Goal: Task Accomplishment & Management: Manage account settings

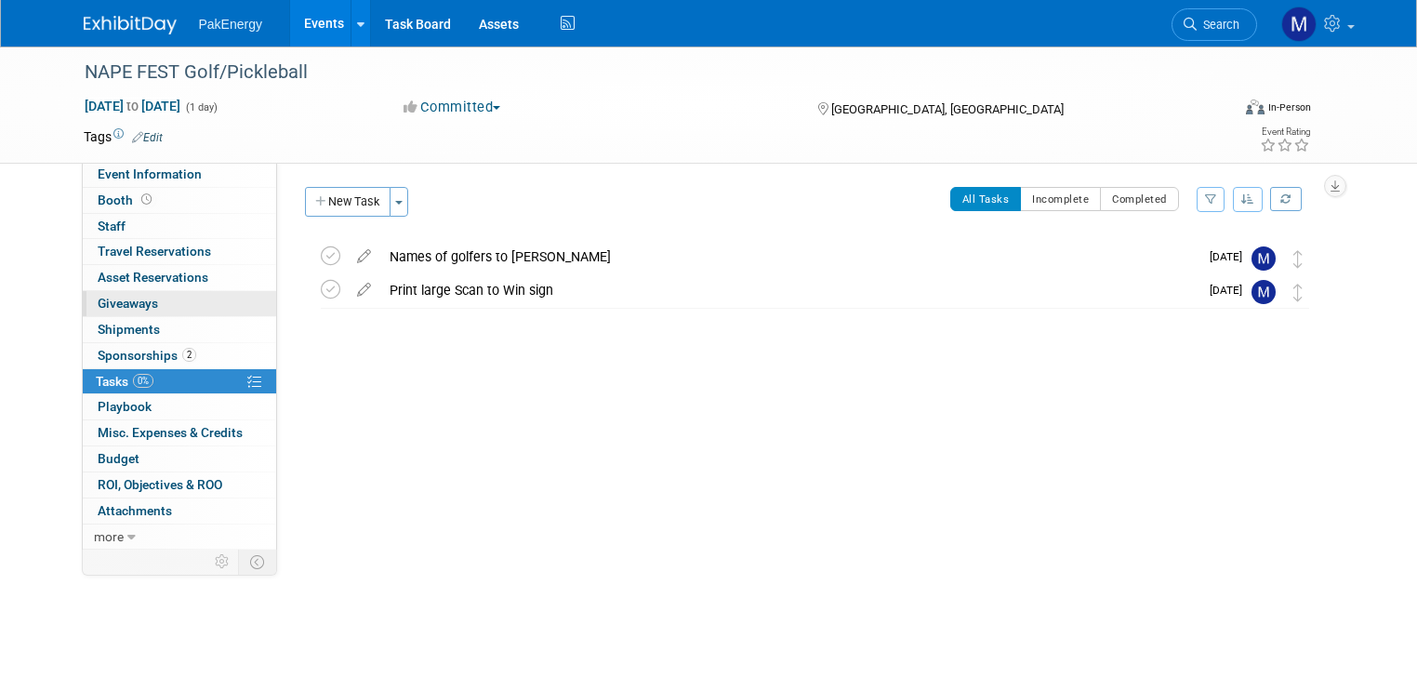
click at [113, 297] on span "Giveaways 0" at bounding box center [128, 303] width 60 height 15
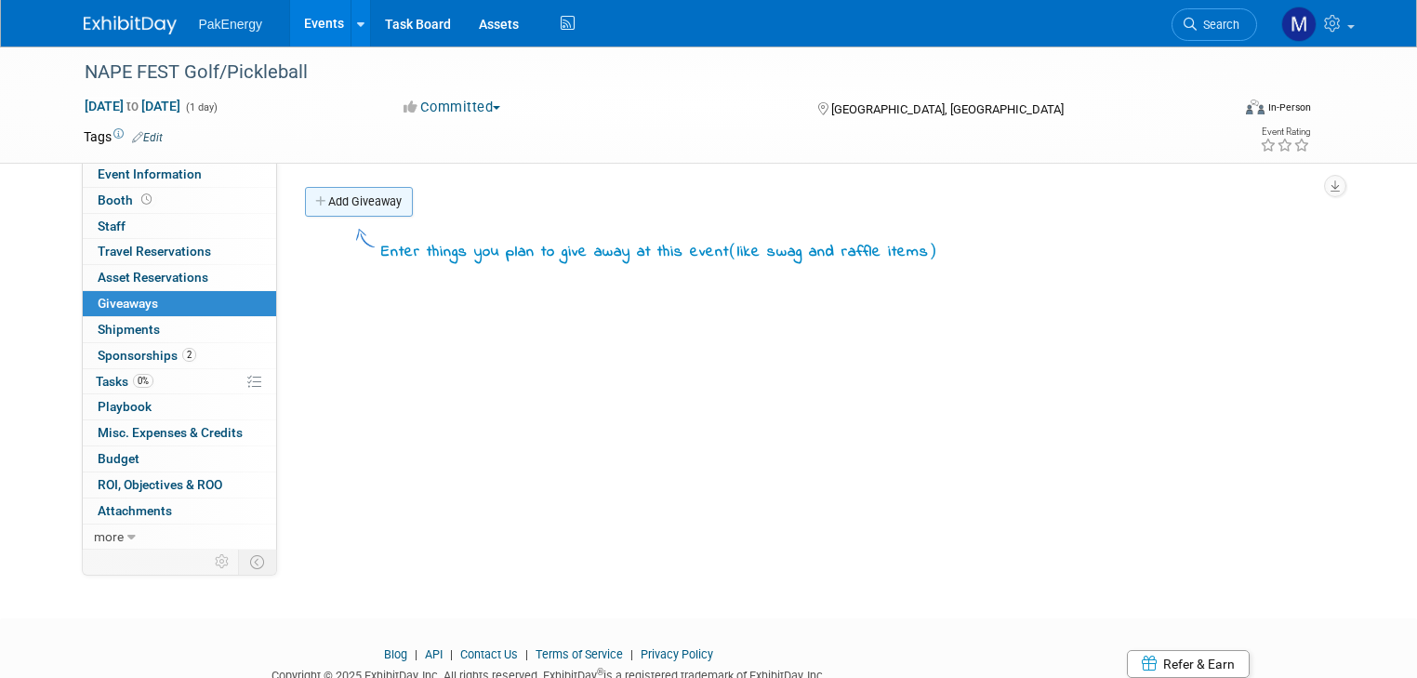
click at [351, 197] on link "Add Giveaway" at bounding box center [359, 202] width 108 height 30
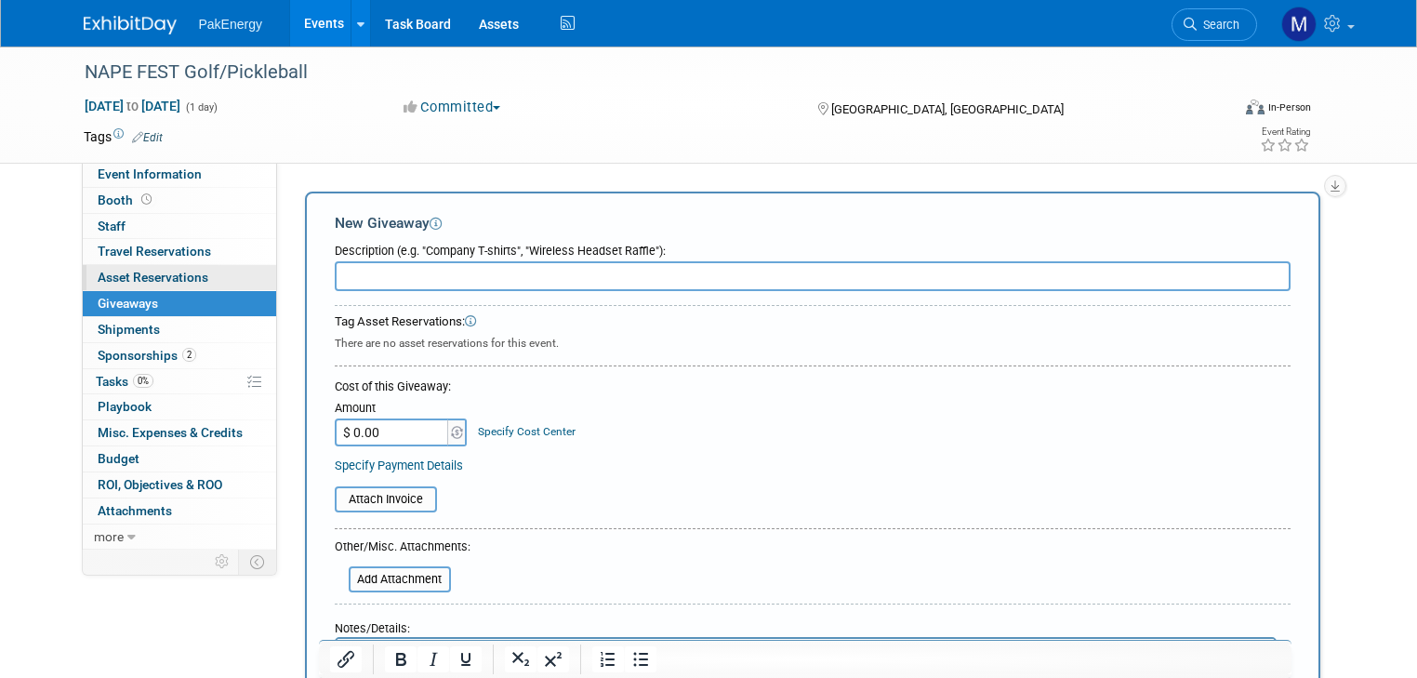
click at [83, 269] on link "0 Asset Reservations 0" at bounding box center [179, 277] width 193 height 25
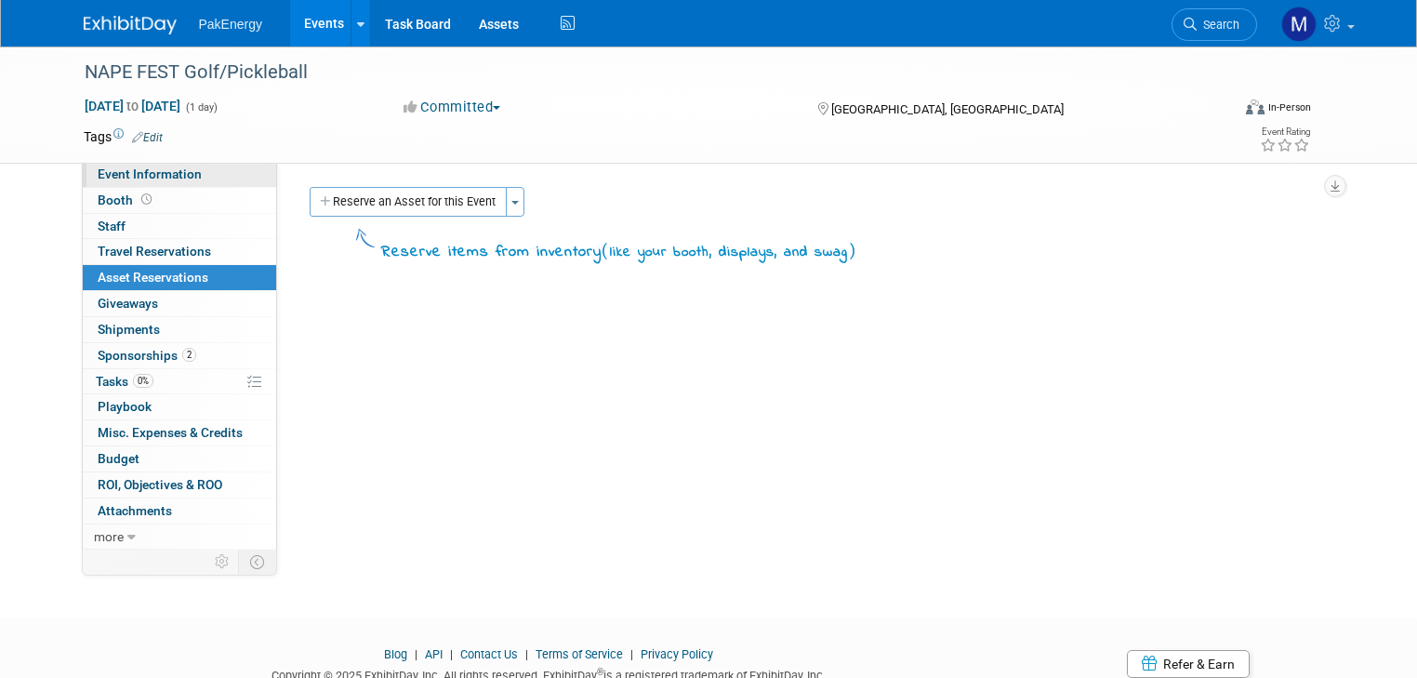
click at [122, 174] on span "Event Information" at bounding box center [150, 173] width 104 height 15
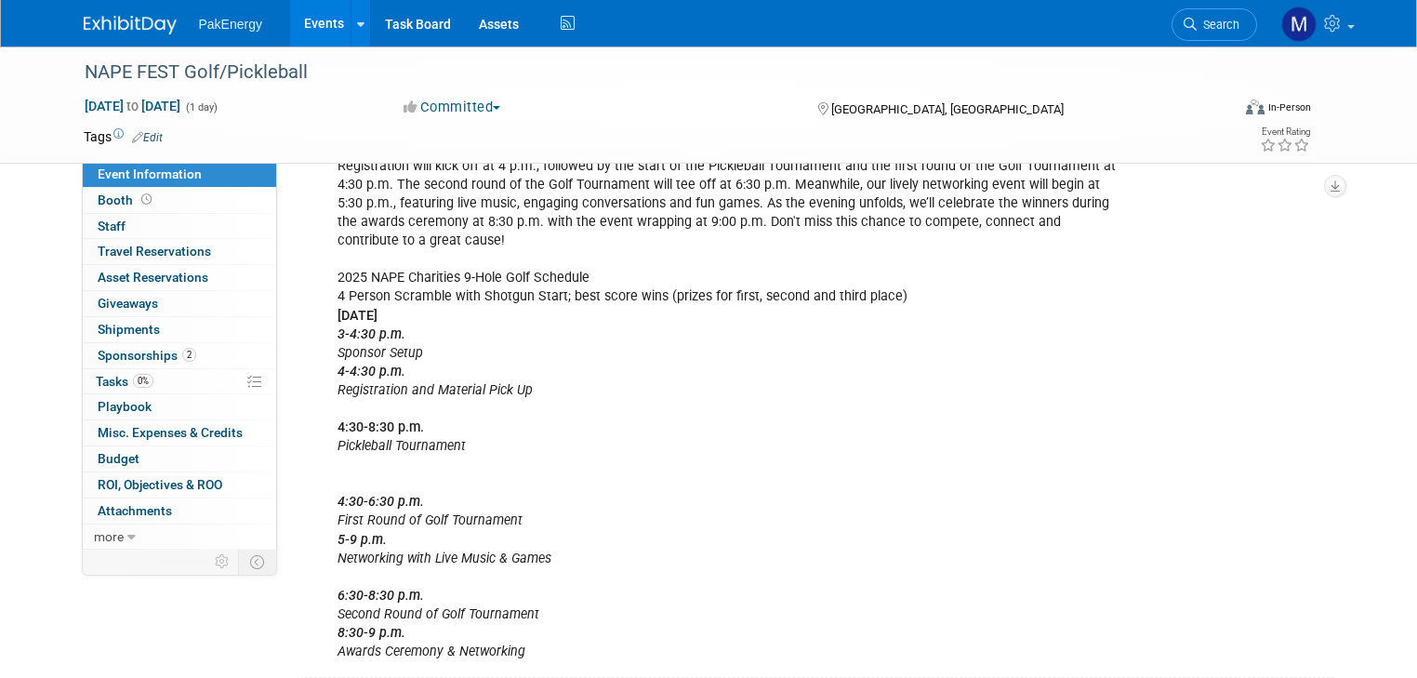
scroll to position [817, 0]
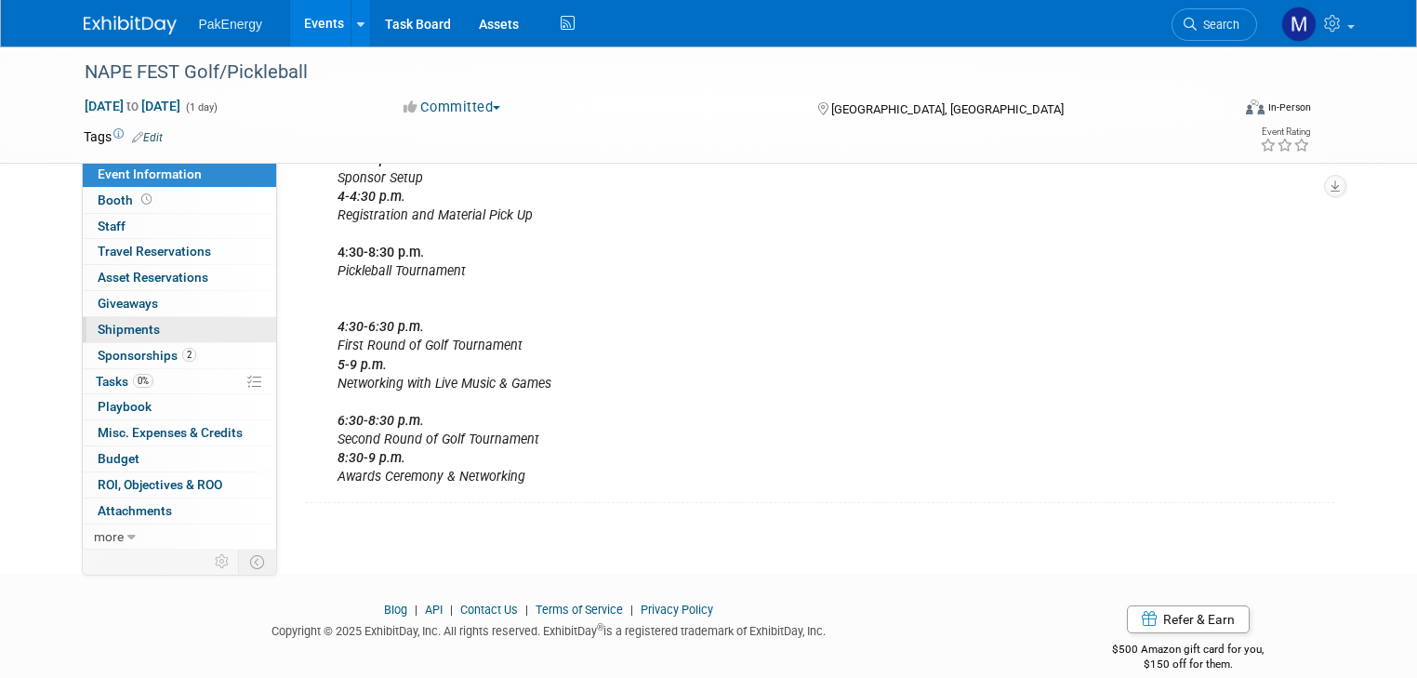
click at [119, 327] on span "Shipments 0" at bounding box center [129, 329] width 62 height 15
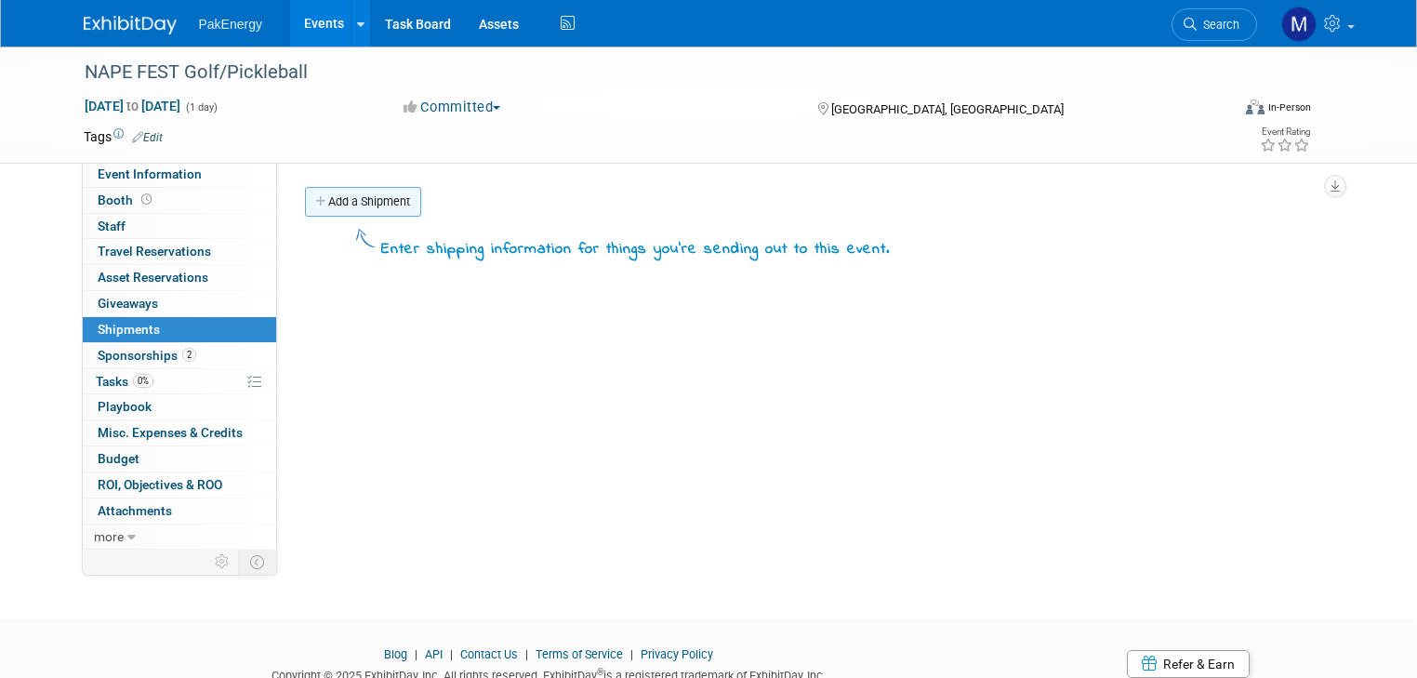
click at [343, 201] on link "Add a Shipment" at bounding box center [363, 202] width 116 height 30
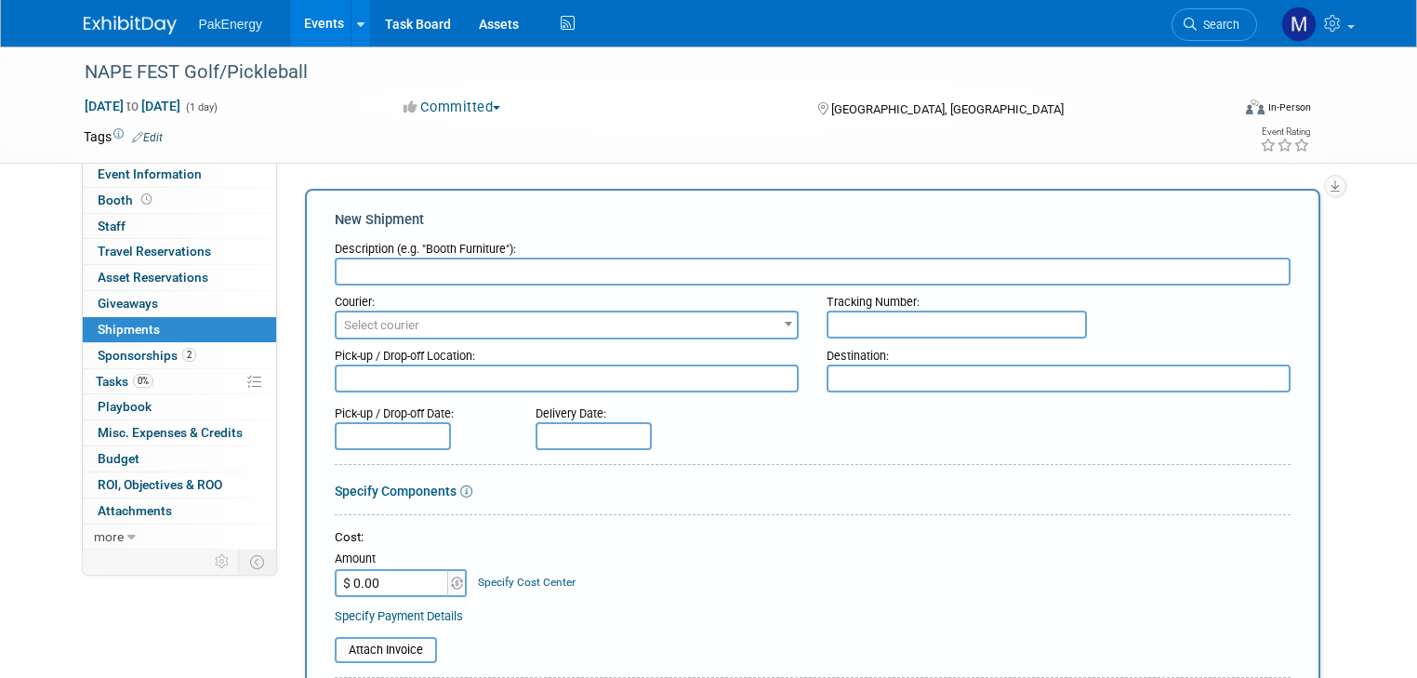
scroll to position [1, 0]
click at [446, 272] on input "text" at bounding box center [813, 273] width 956 height 28
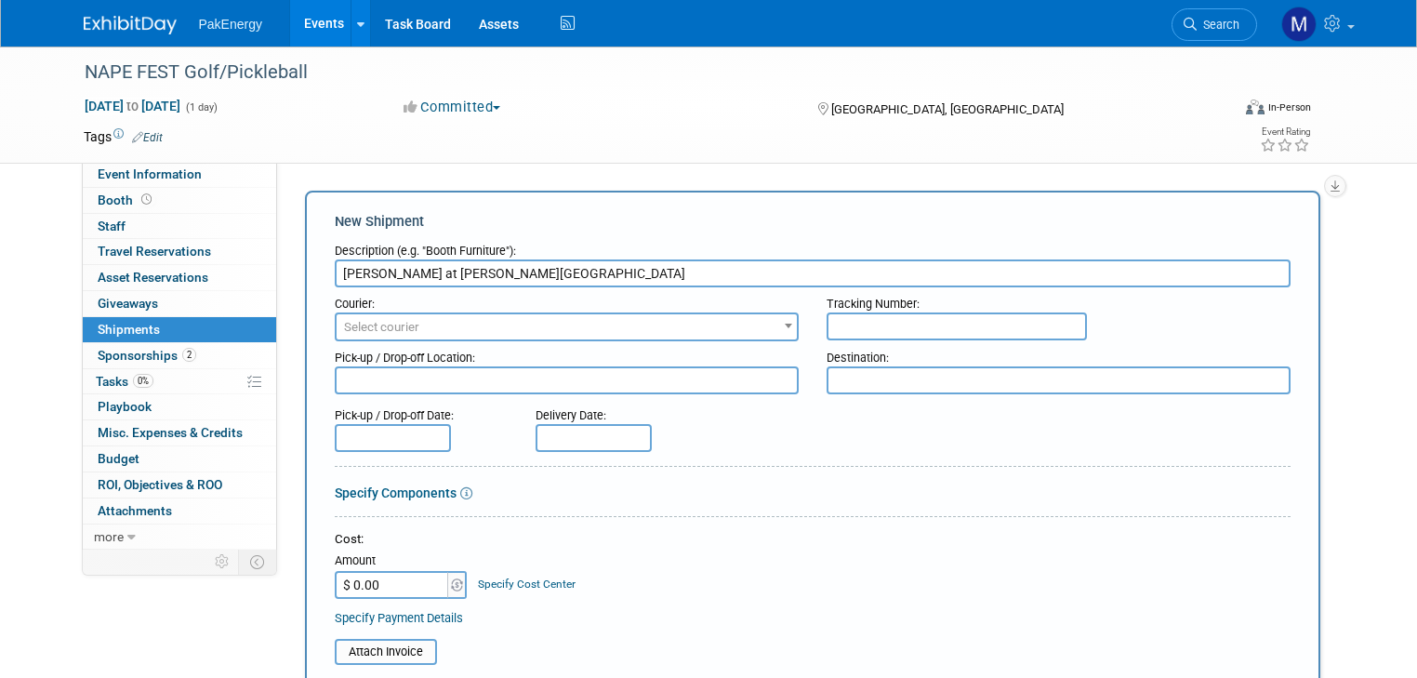
type input "[PERSON_NAME] at [PERSON_NAME][GEOGRAPHIC_DATA]"
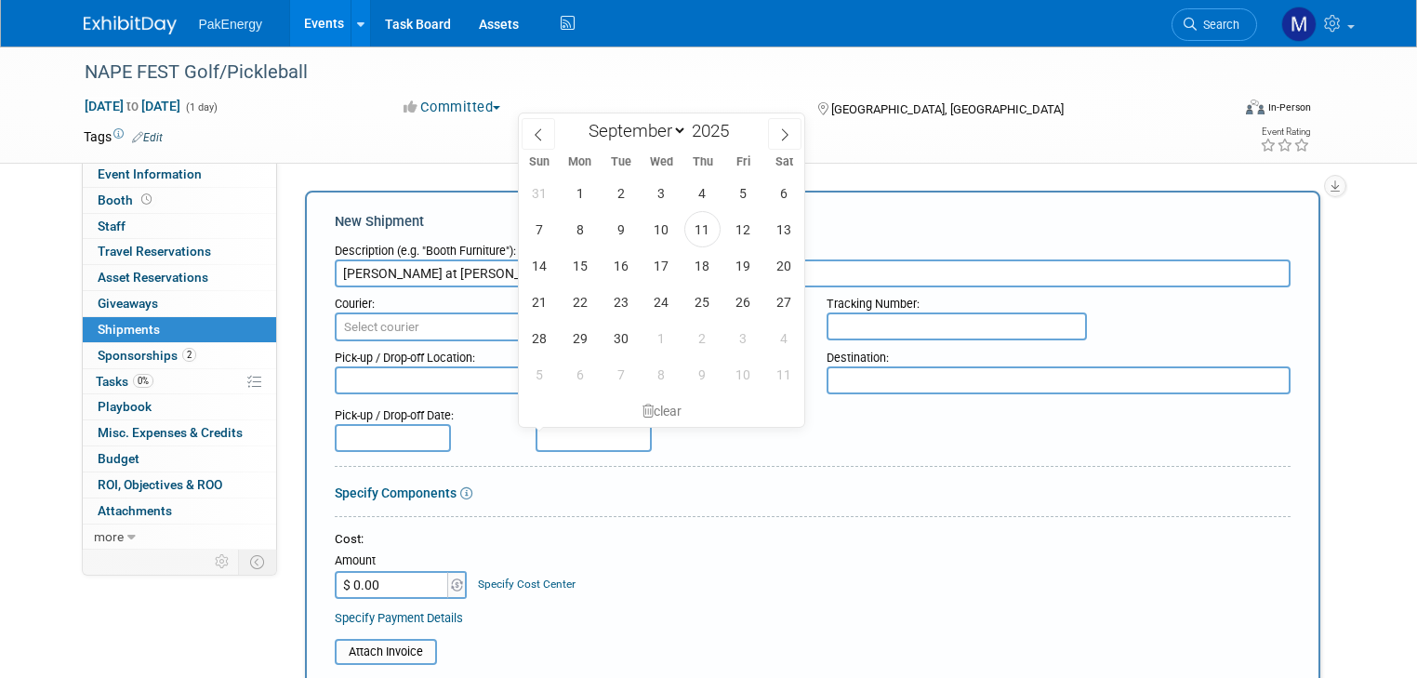
click at [544, 431] on input "text" at bounding box center [593, 438] width 116 height 28
click at [635, 297] on span "23" at bounding box center [620, 301] width 36 height 36
type input "[DATE]"
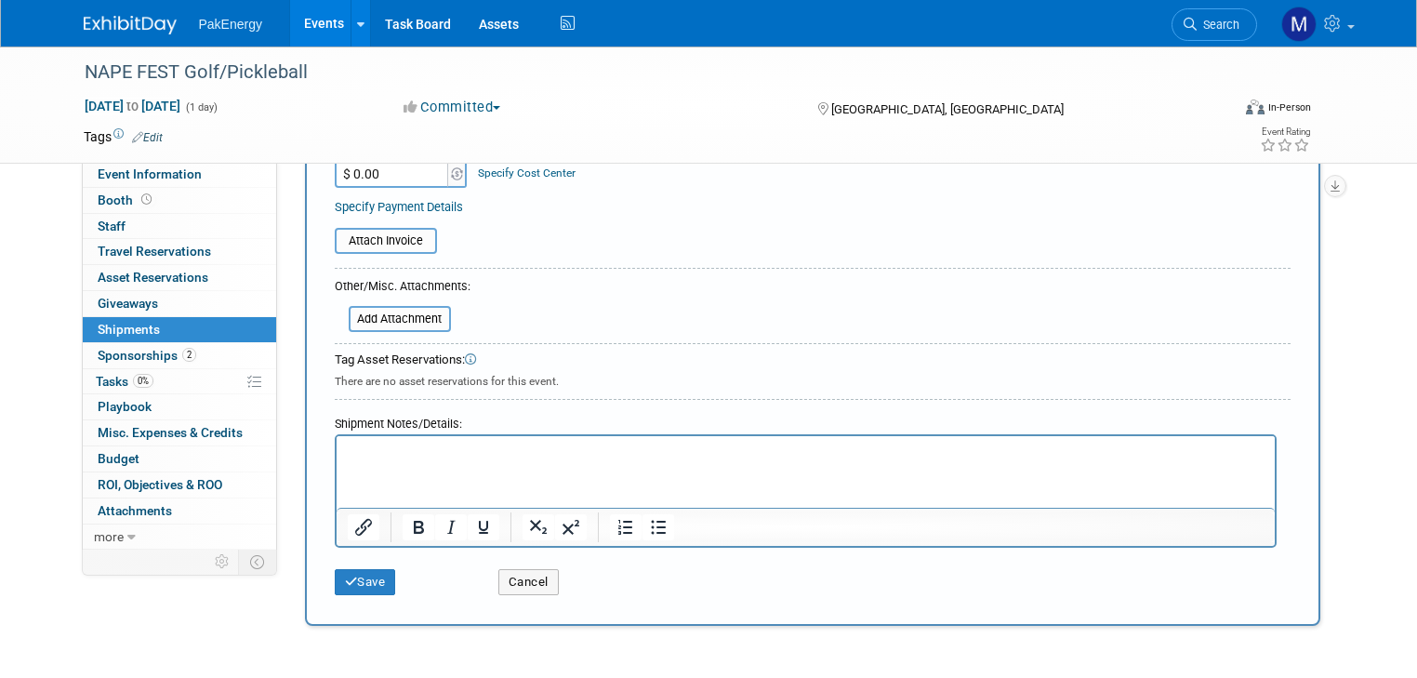
scroll to position [417, 0]
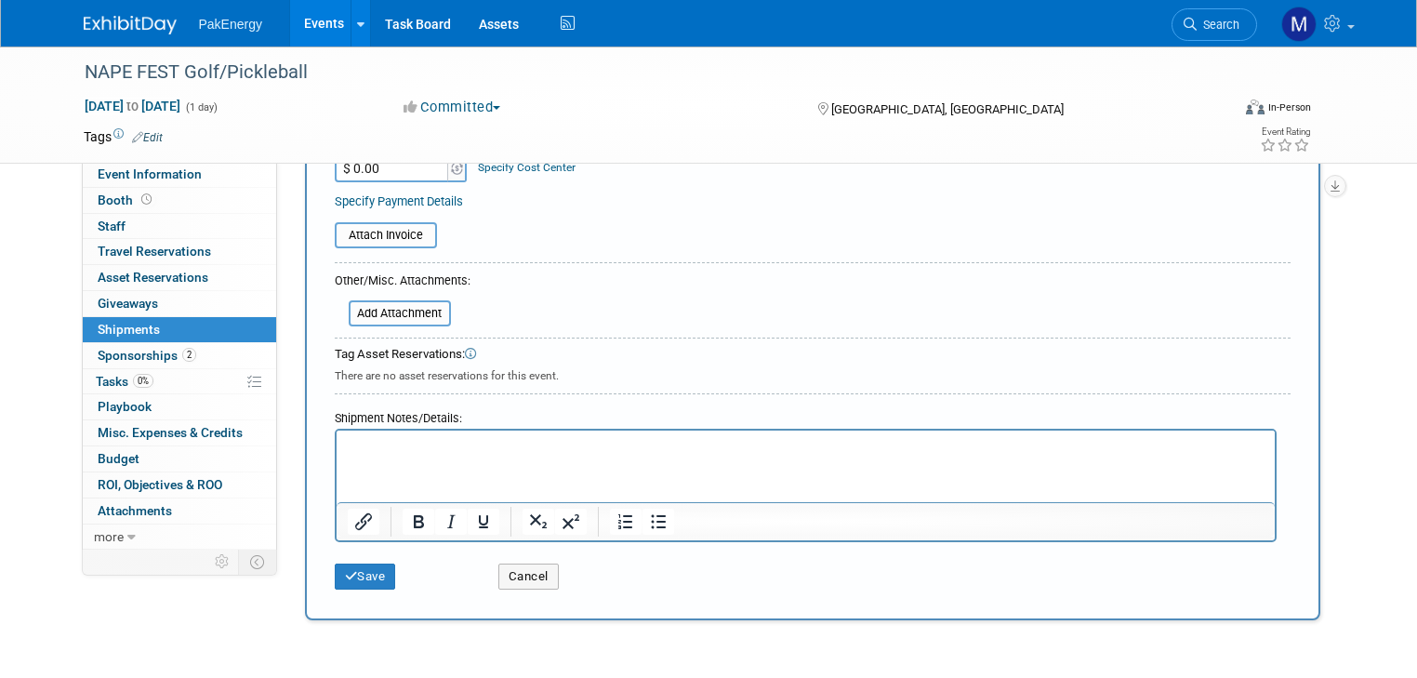
click at [469, 441] on p "Rich Text Area. Press ALT-0 for help." at bounding box center [805, 447] width 916 height 19
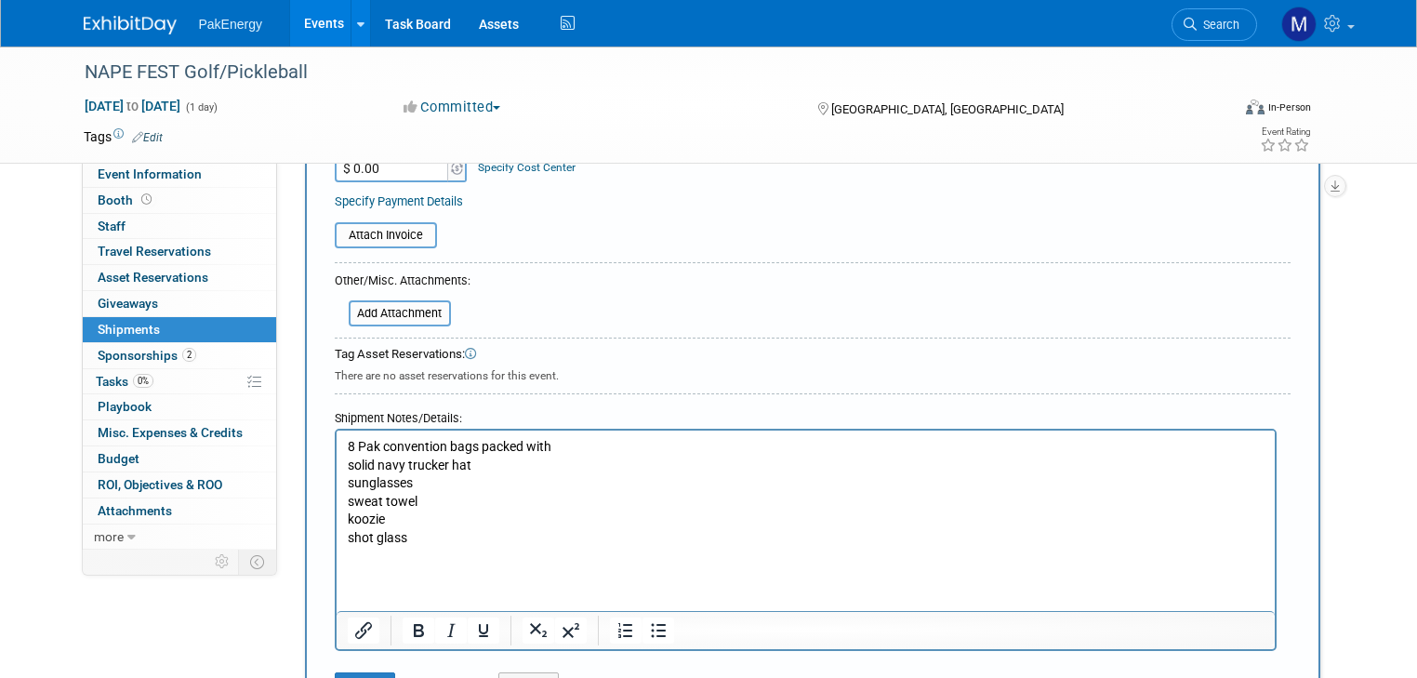
click at [346, 448] on body "8 Pak convention bags packed with solid navy trucker hat sunglasses sweat towel…" at bounding box center [805, 501] width 918 height 127
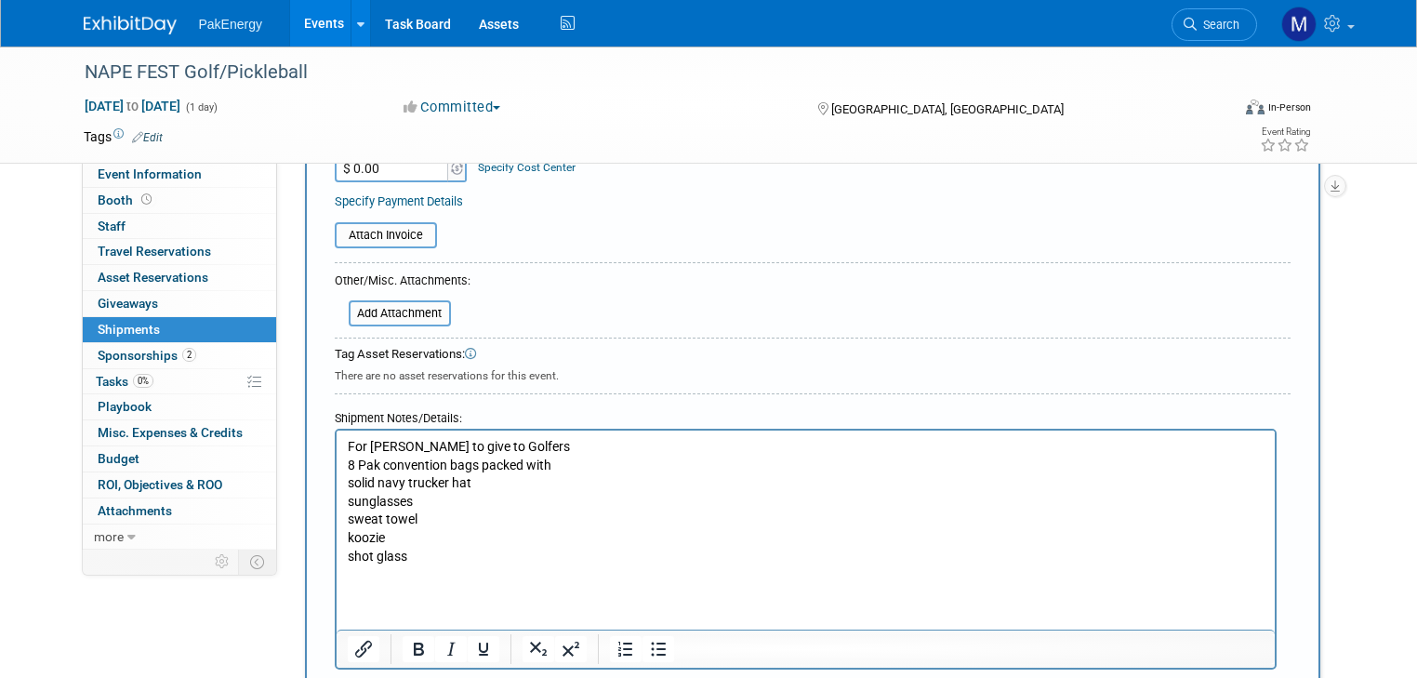
click at [411, 555] on p "shot glass" at bounding box center [805, 556] width 916 height 19
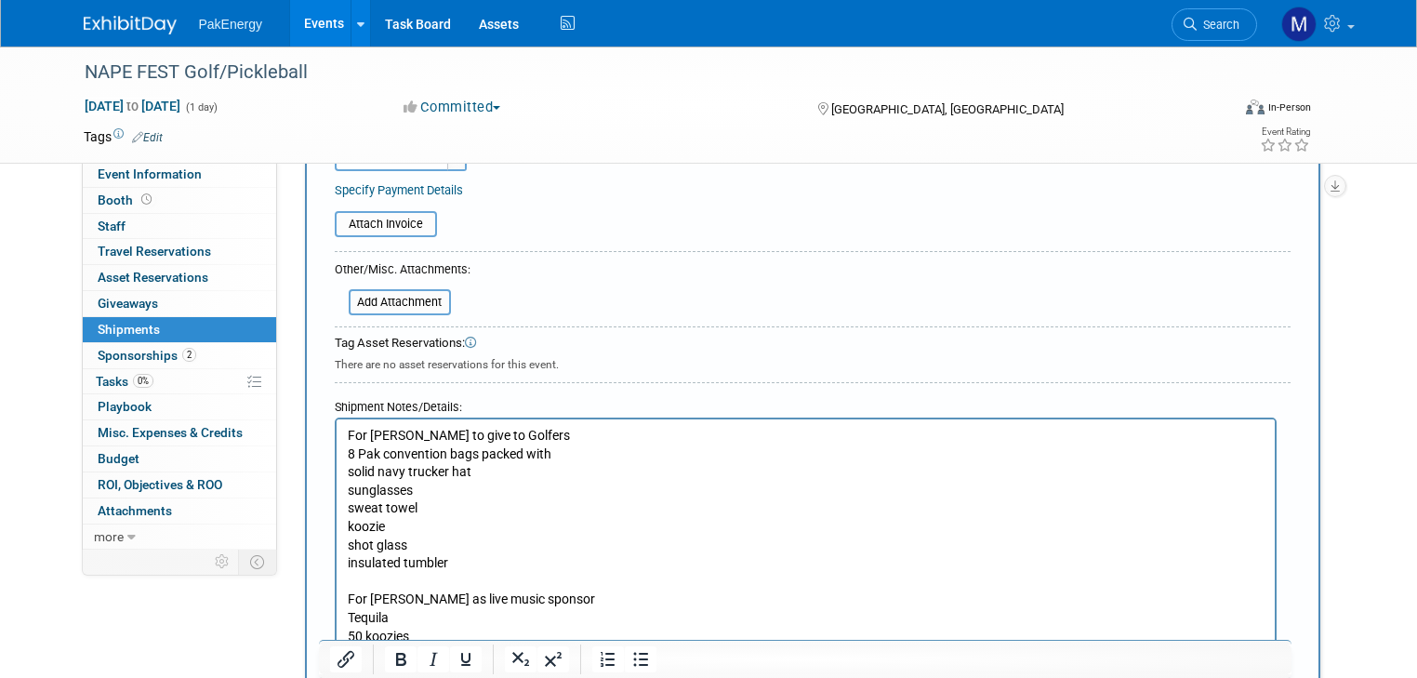
scroll to position [447, 0]
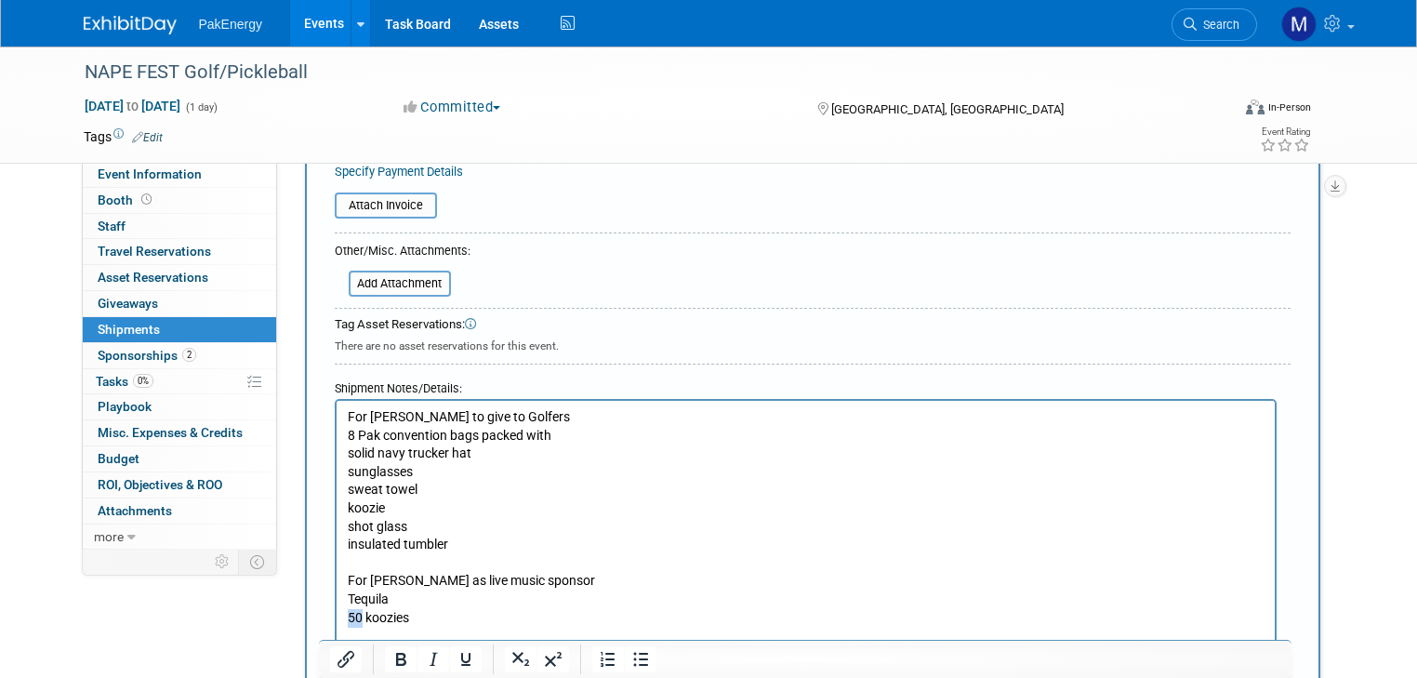
drag, startPoint x: 349, startPoint y: 617, endPoint x: 358, endPoint y: 616, distance: 9.3
click at [358, 616] on p "50 koozies" at bounding box center [805, 618] width 916 height 19
click at [443, 614] on p "42 koozies" at bounding box center [805, 618] width 916 height 19
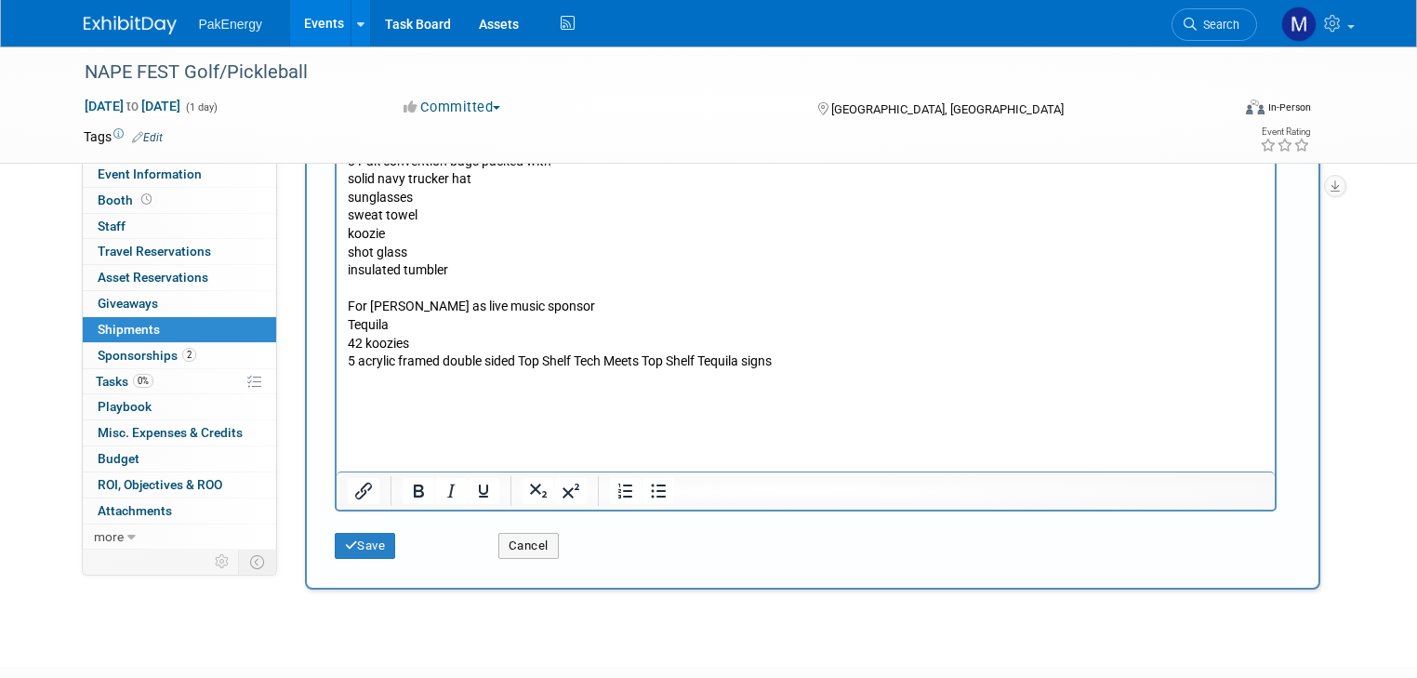
scroll to position [740, 0]
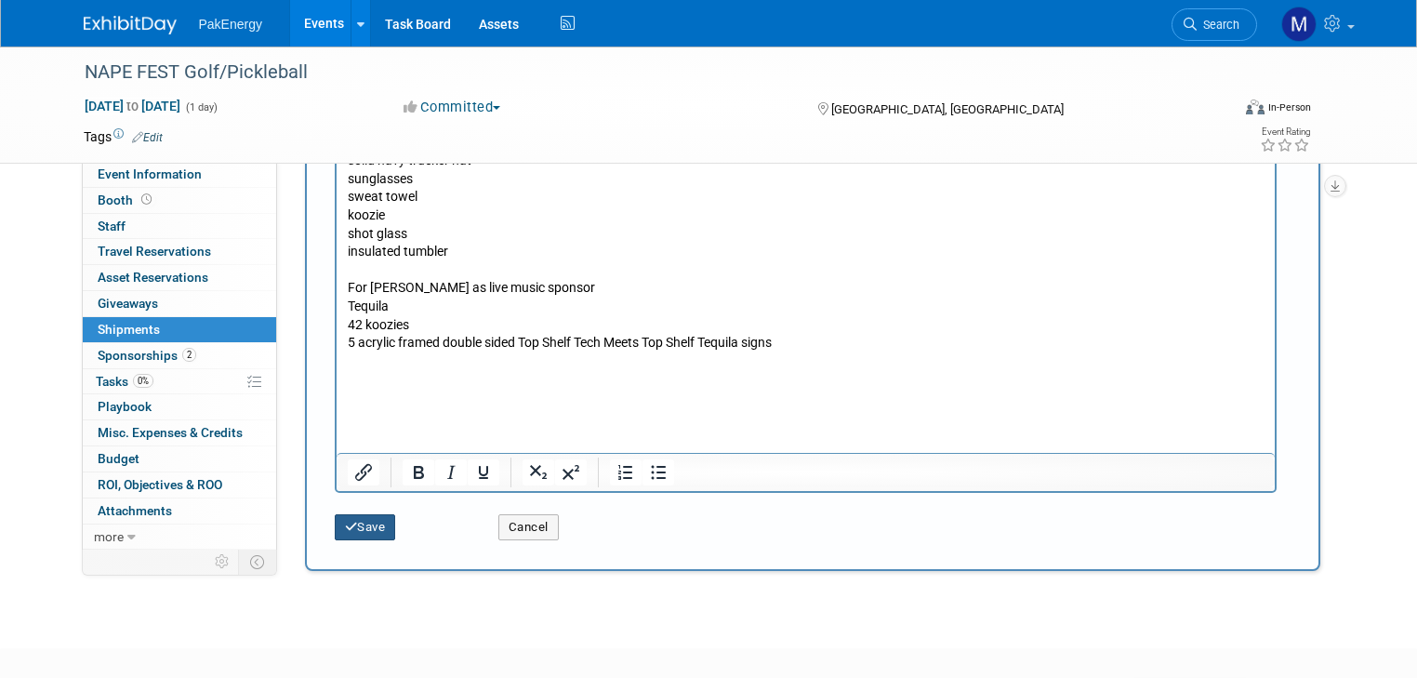
click at [364, 521] on button "Save" at bounding box center [365, 527] width 61 height 26
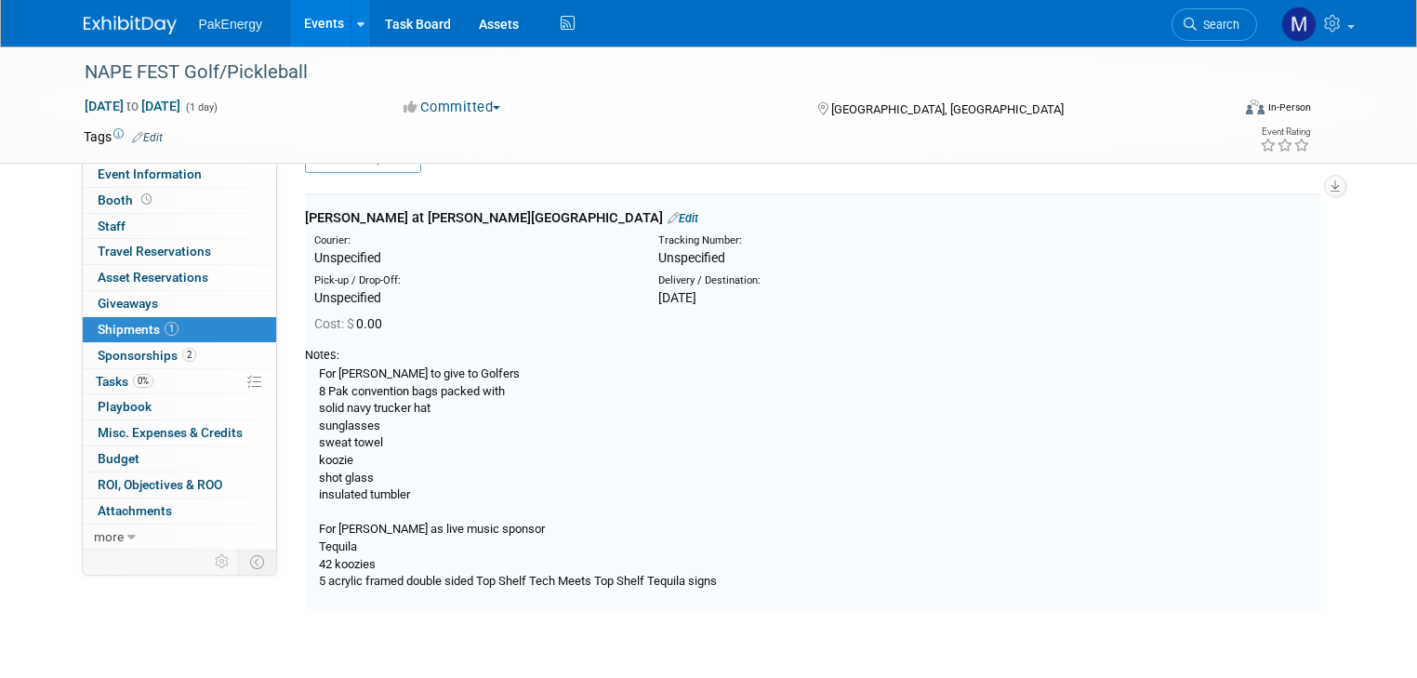
scroll to position [40, 0]
